Goal: Task Accomplishment & Management: Use online tool/utility

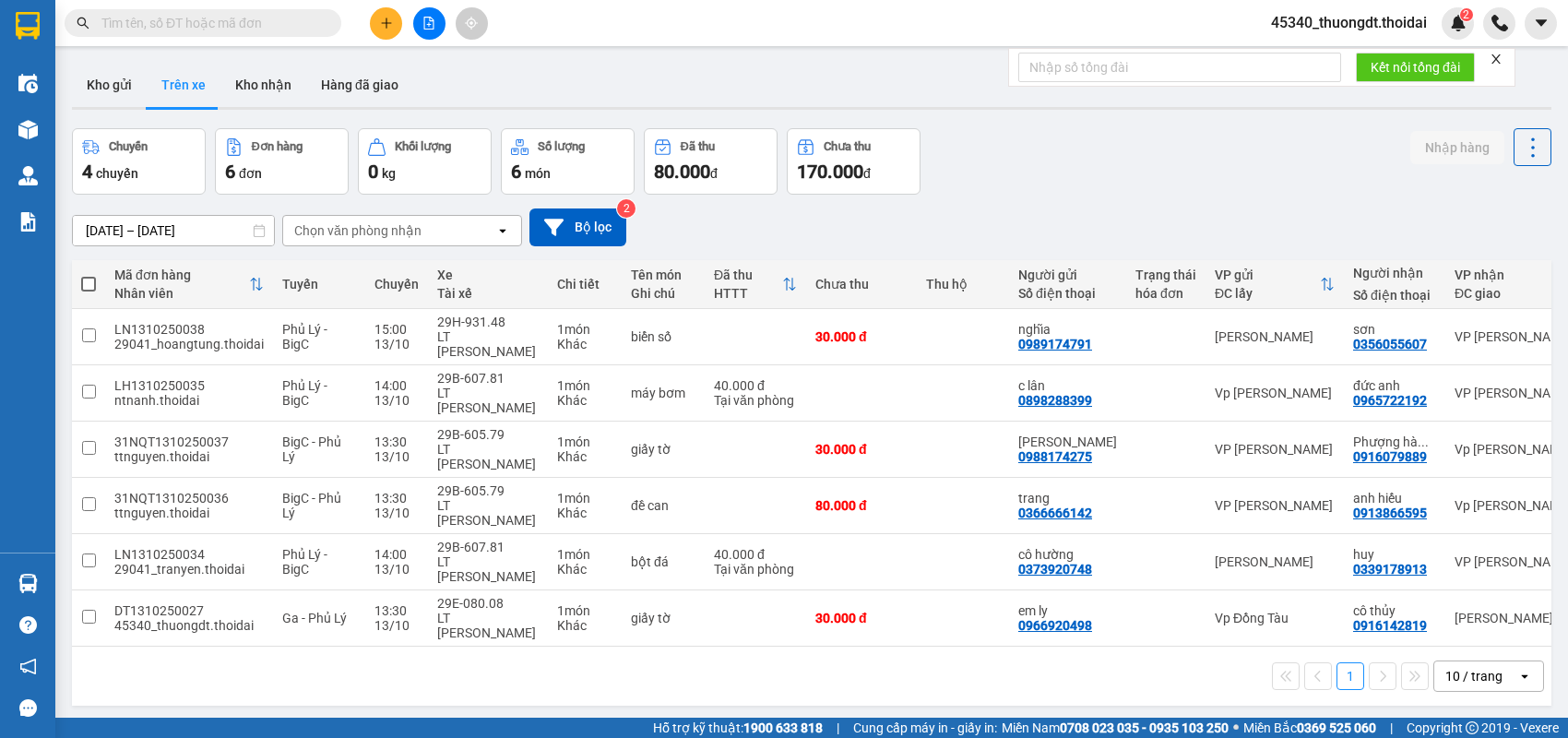
click at [131, 79] on button "Kho gửi" at bounding box center [109, 85] width 75 height 44
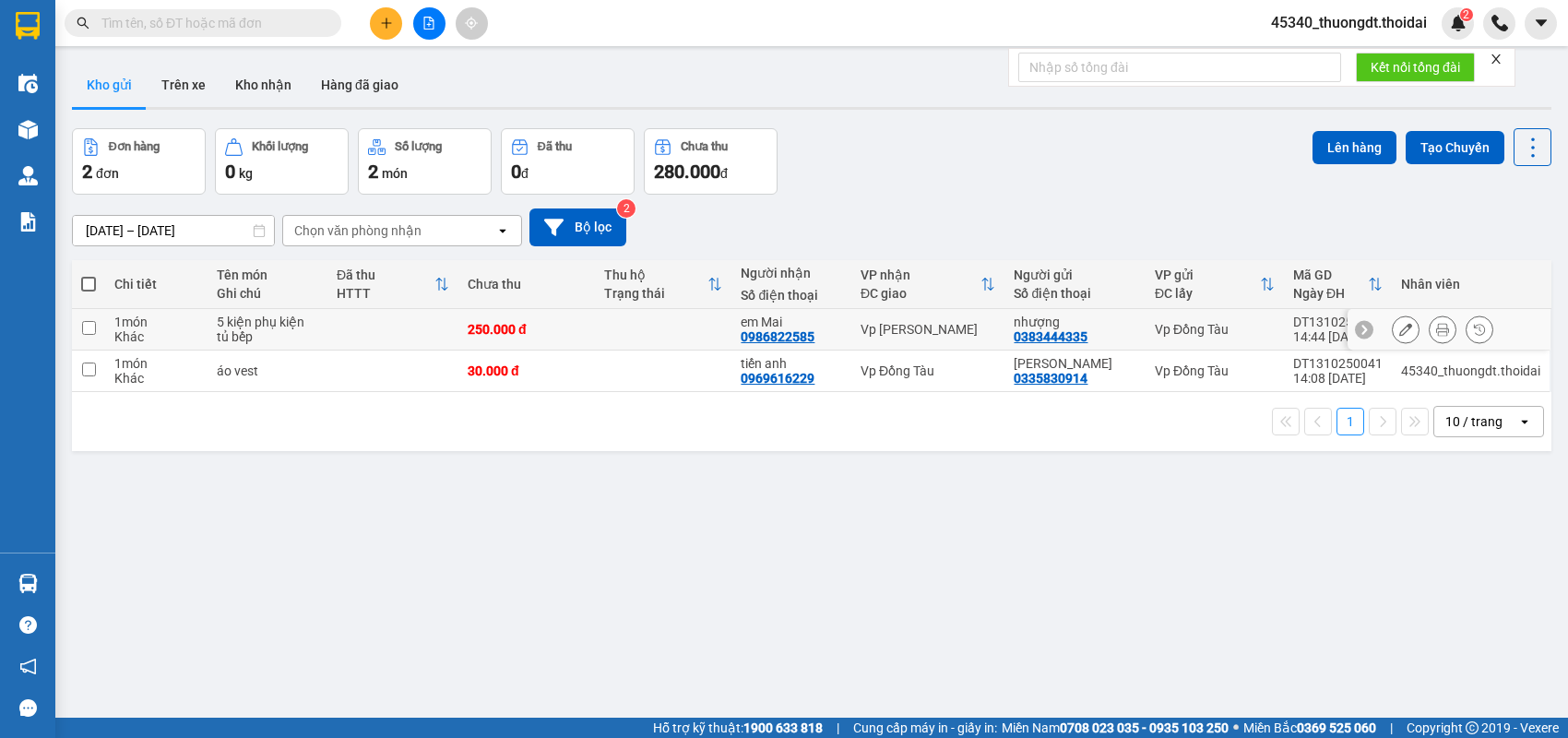
click at [280, 321] on div "5 kiện phụ kiện tủ bếp" at bounding box center [268, 329] width 101 height 30
checkbox input "true"
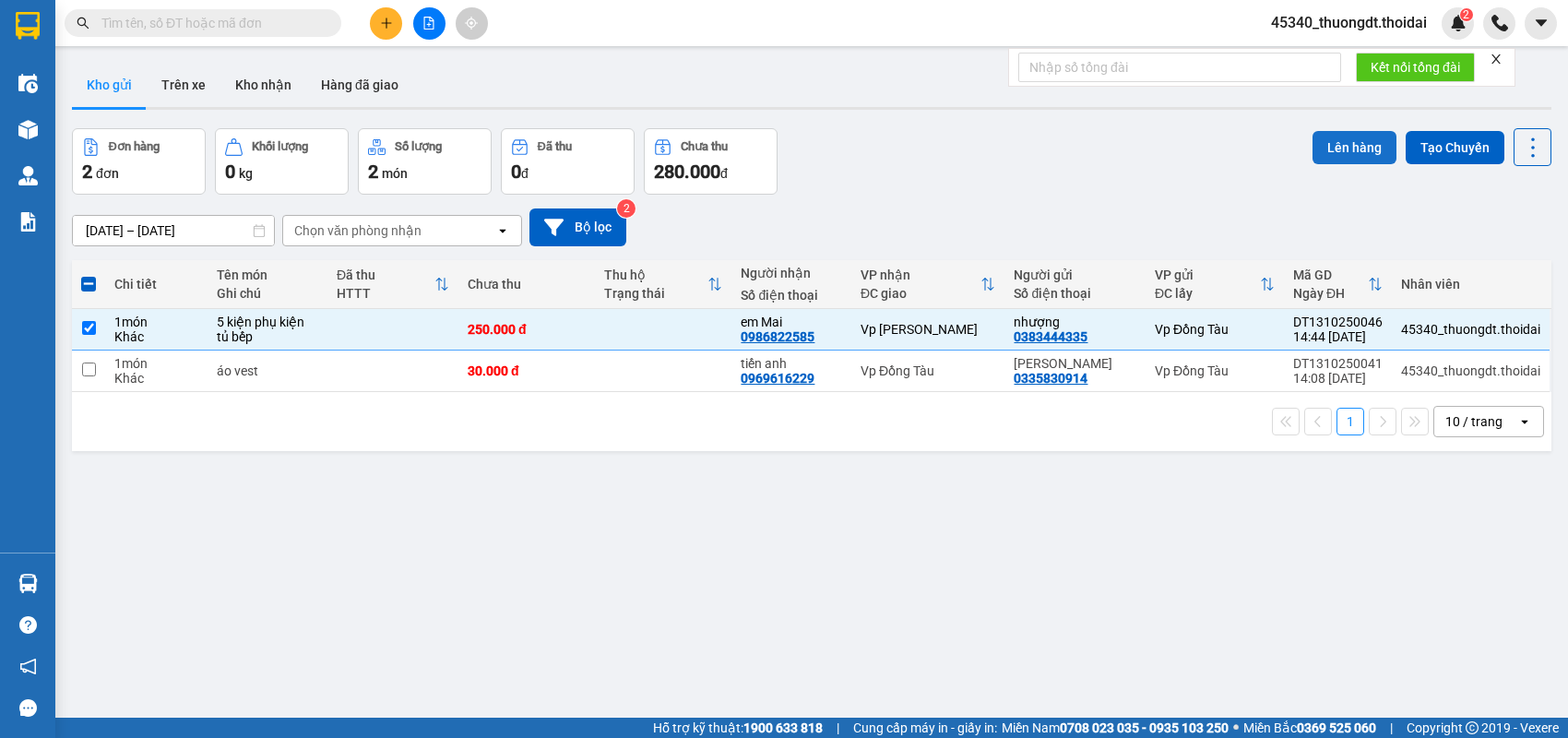
click at [1328, 147] on button "Lên hàng" at bounding box center [1355, 147] width 84 height 33
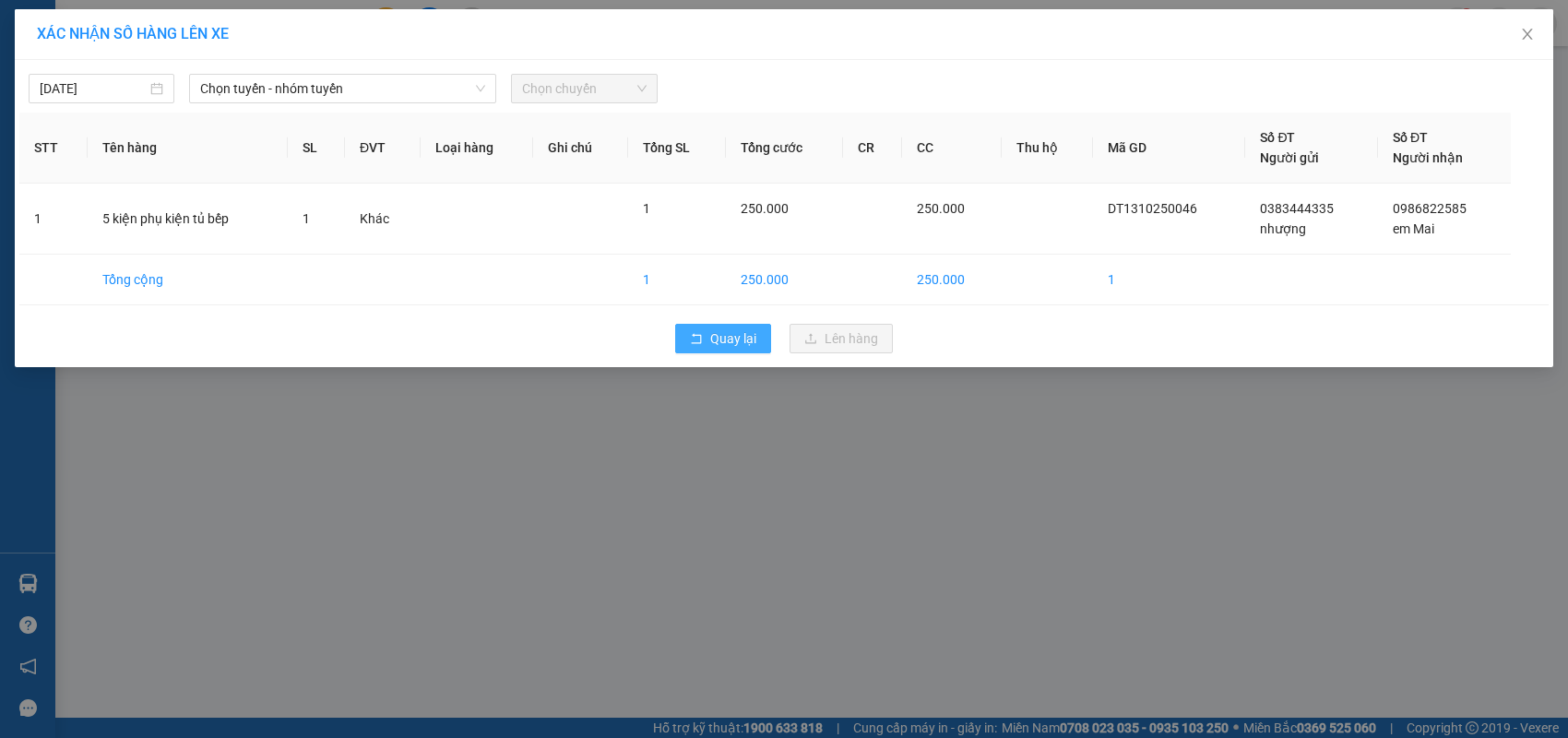
click at [716, 332] on span "Quay lại" at bounding box center [733, 337] width 46 height 20
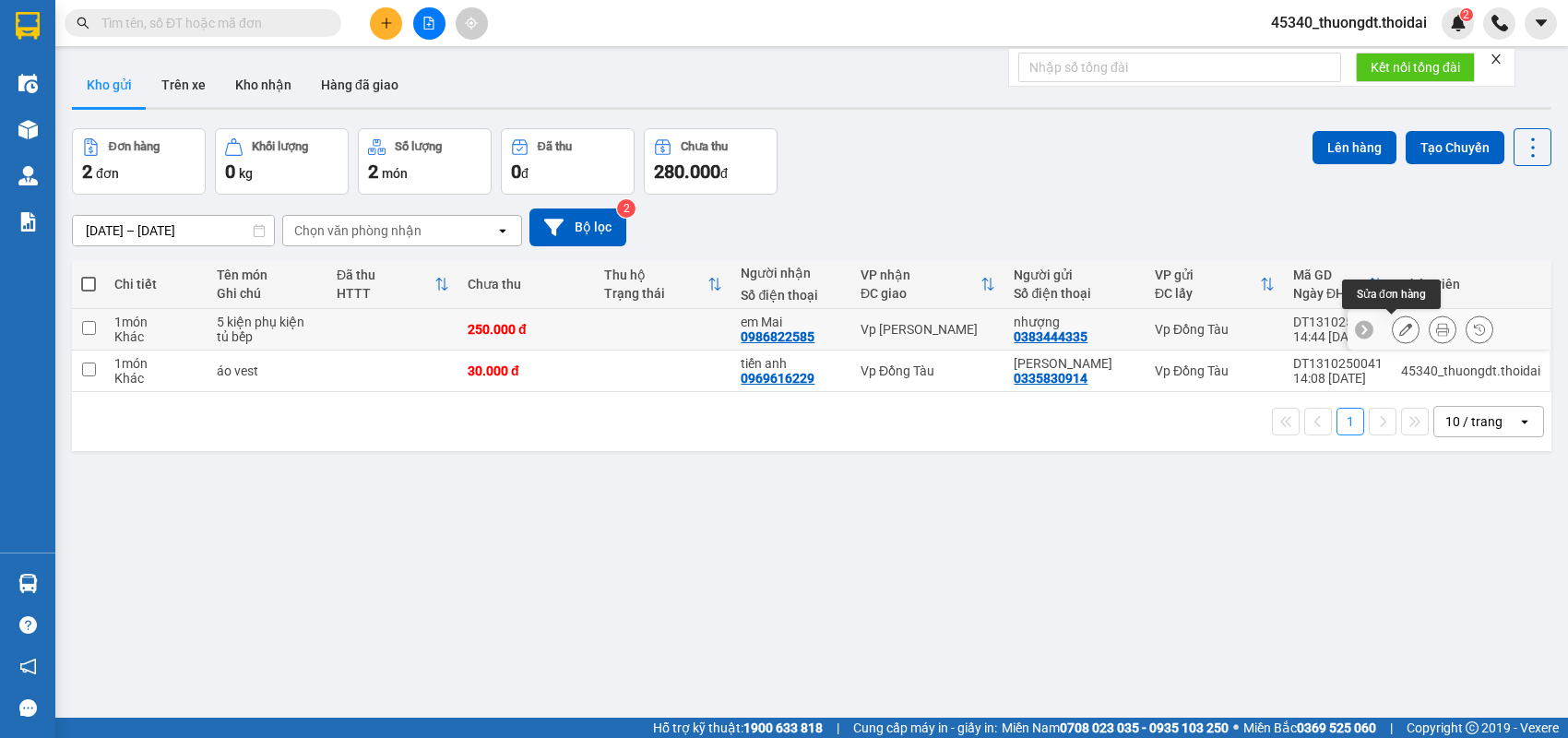
click at [1436, 330] on icon at bounding box center [1443, 330] width 13 height 13
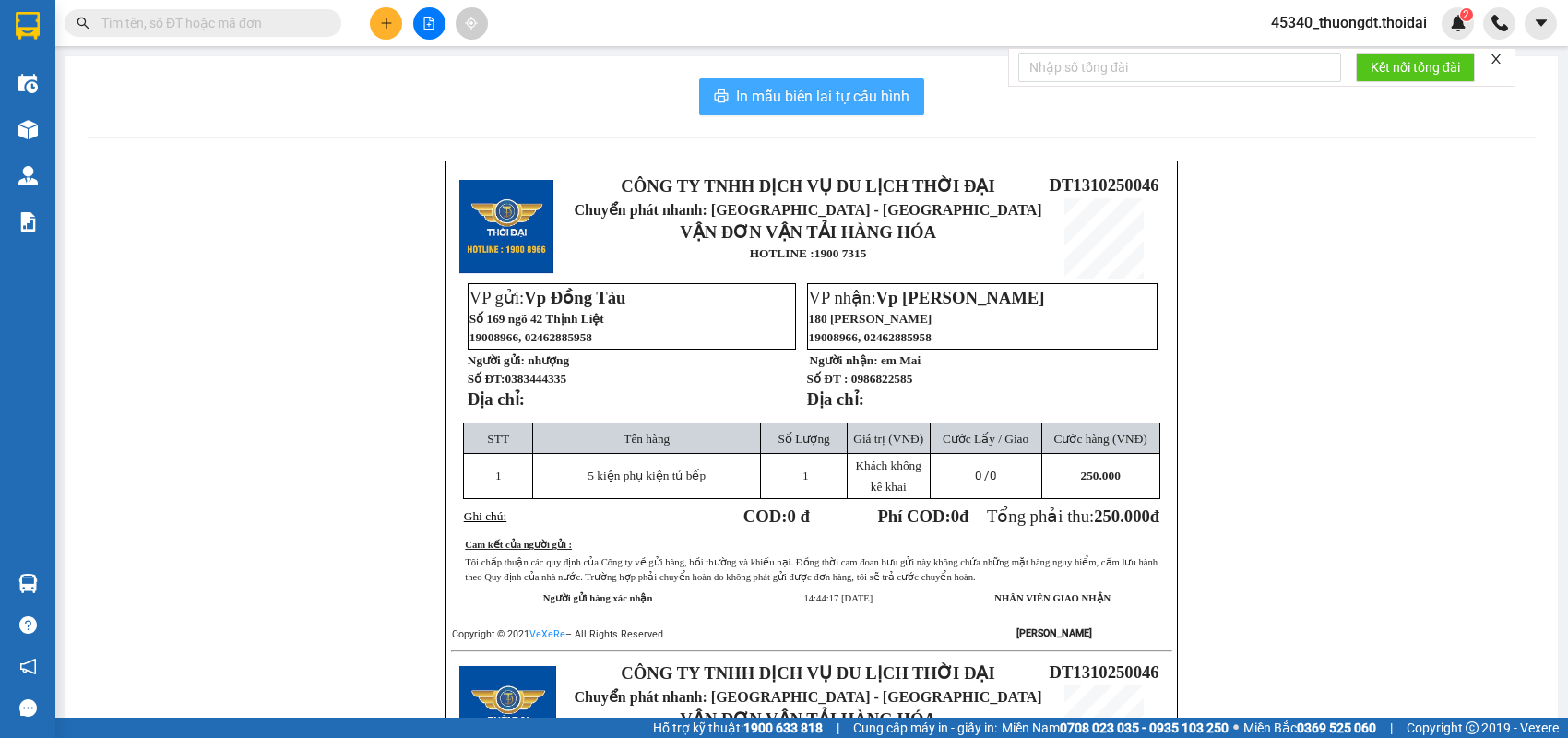
click at [747, 89] on span "In mẫu biên lai tự cấu hình" at bounding box center [822, 97] width 173 height 23
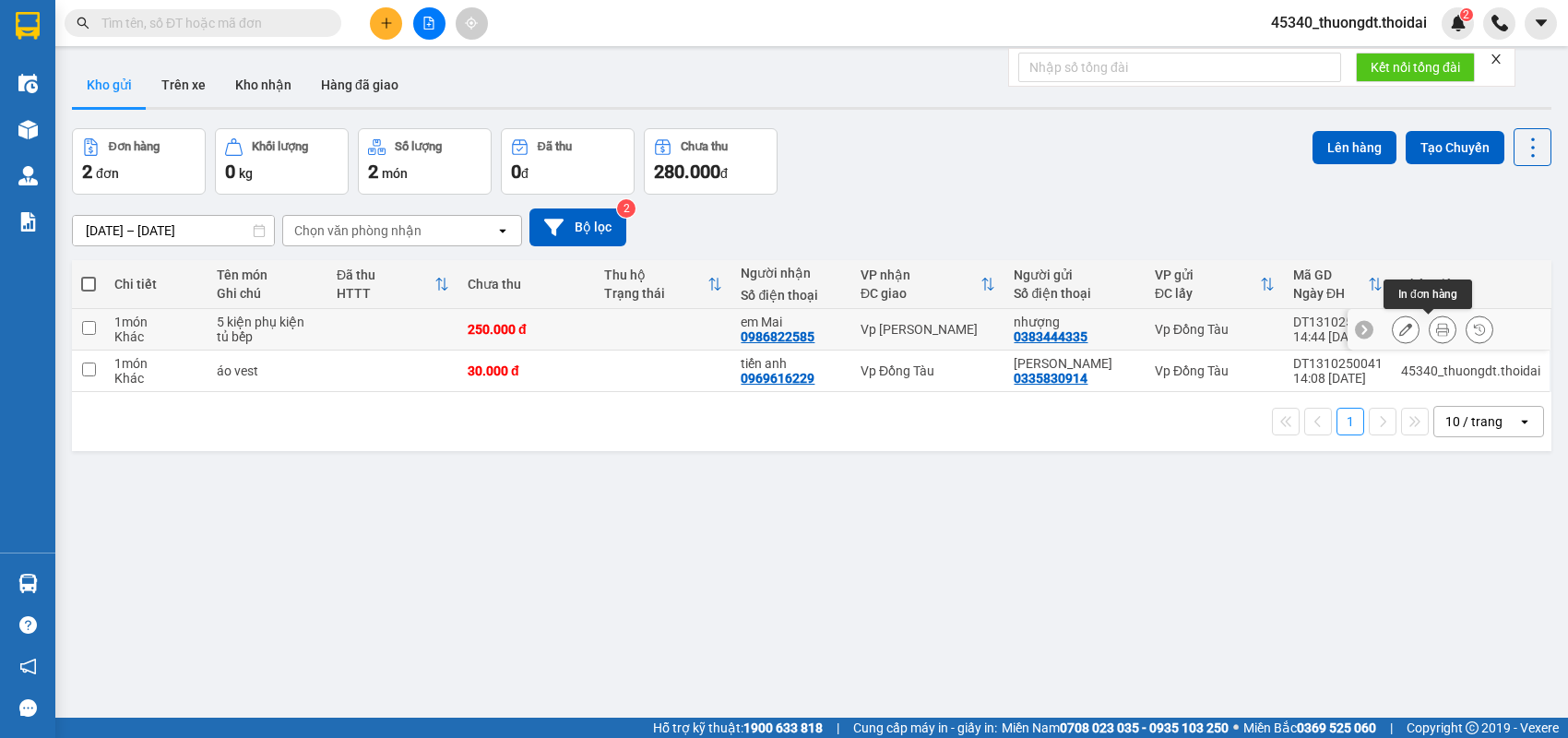
click at [1436, 330] on icon at bounding box center [1443, 330] width 13 height 13
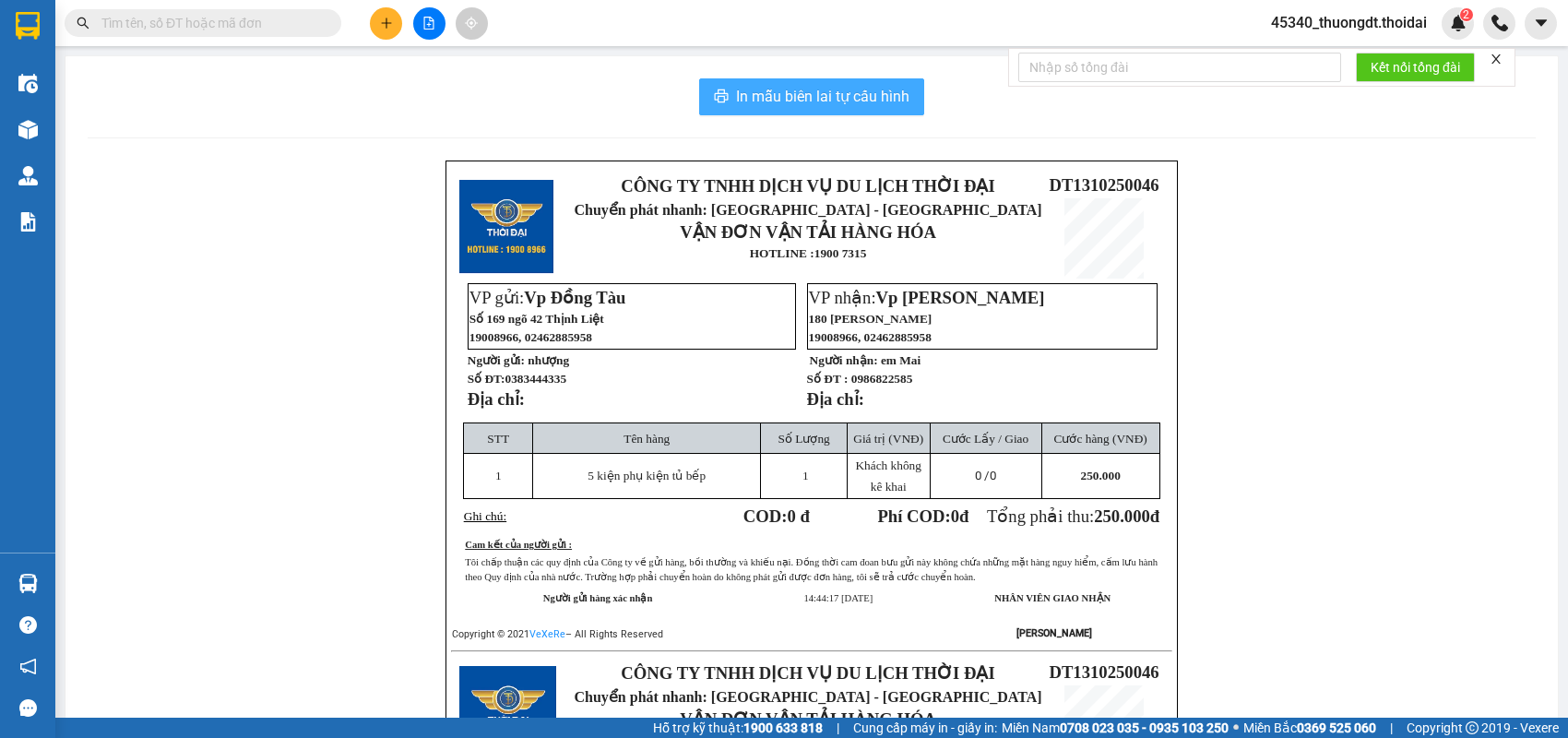
click at [816, 93] on span "In mẫu biên lai tự cấu hình" at bounding box center [822, 97] width 173 height 23
